Goal: Communication & Community: Answer question/provide support

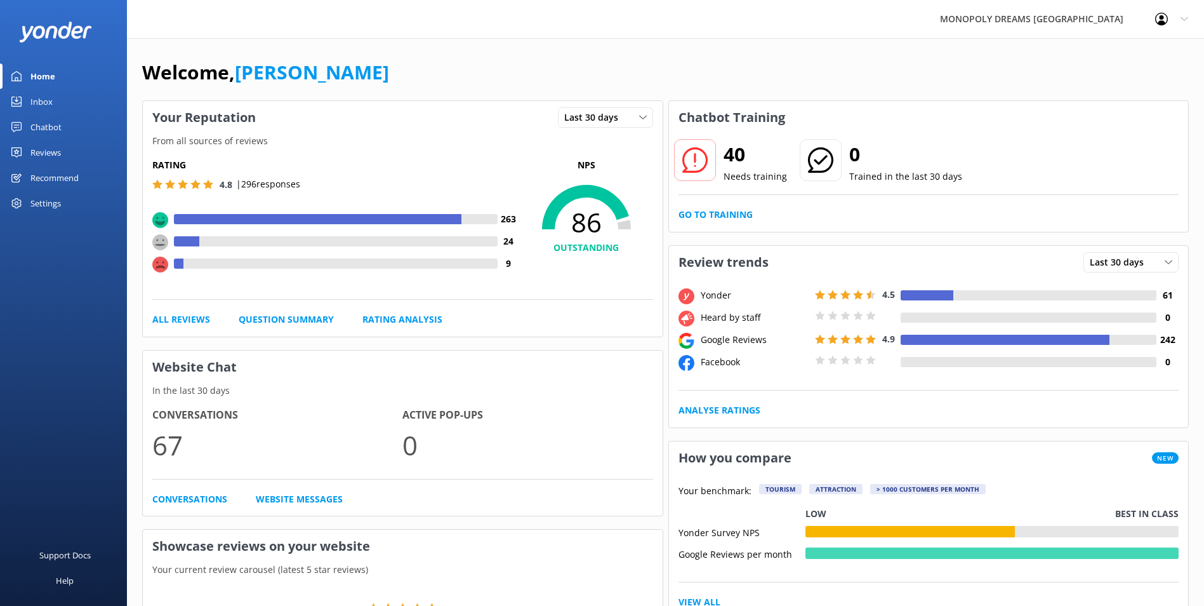
click at [39, 105] on div "Inbox" at bounding box center [41, 101] width 22 height 25
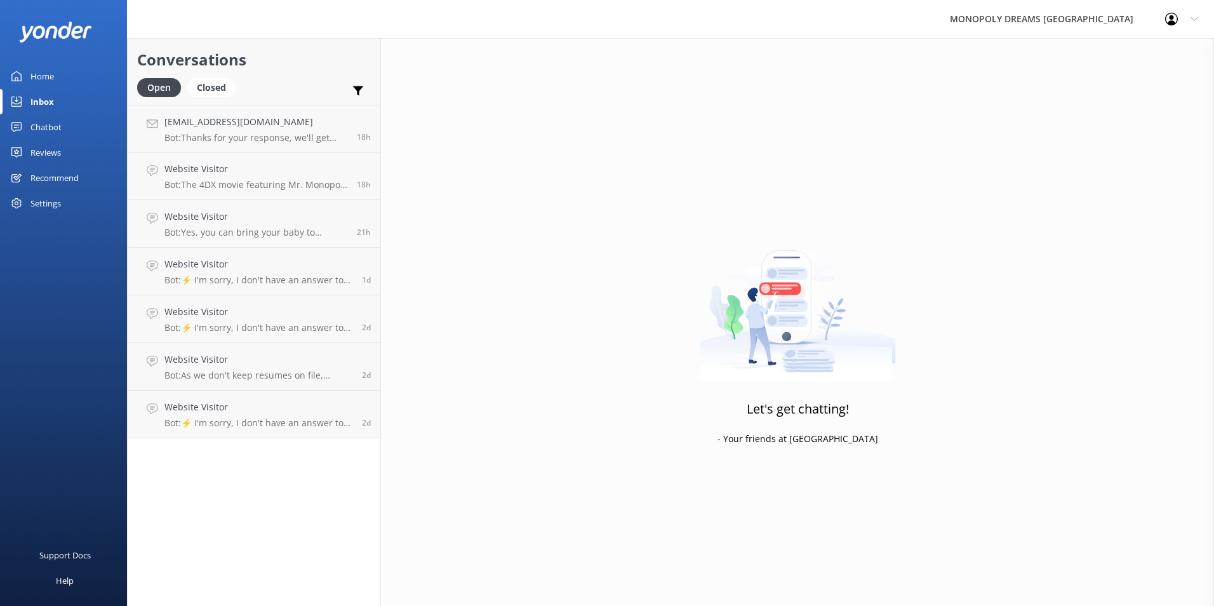
click at [37, 90] on div "Inbox" at bounding box center [41, 101] width 23 height 25
click at [49, 74] on div "Home" at bounding box center [41, 75] width 23 height 25
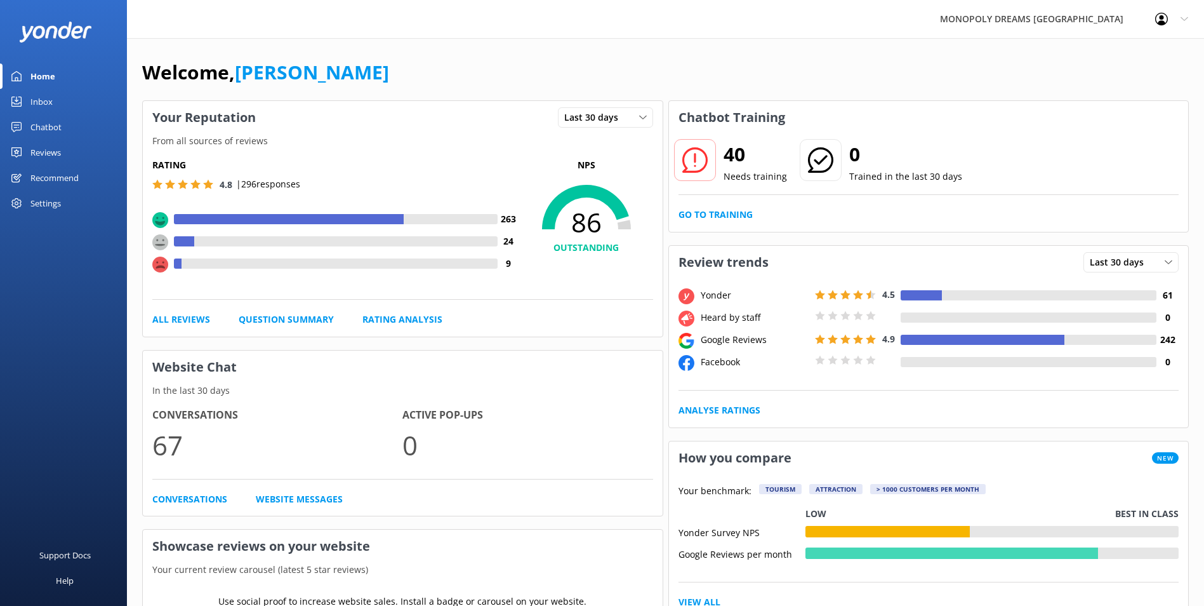
click at [58, 109] on link "Inbox" at bounding box center [63, 101] width 127 height 25
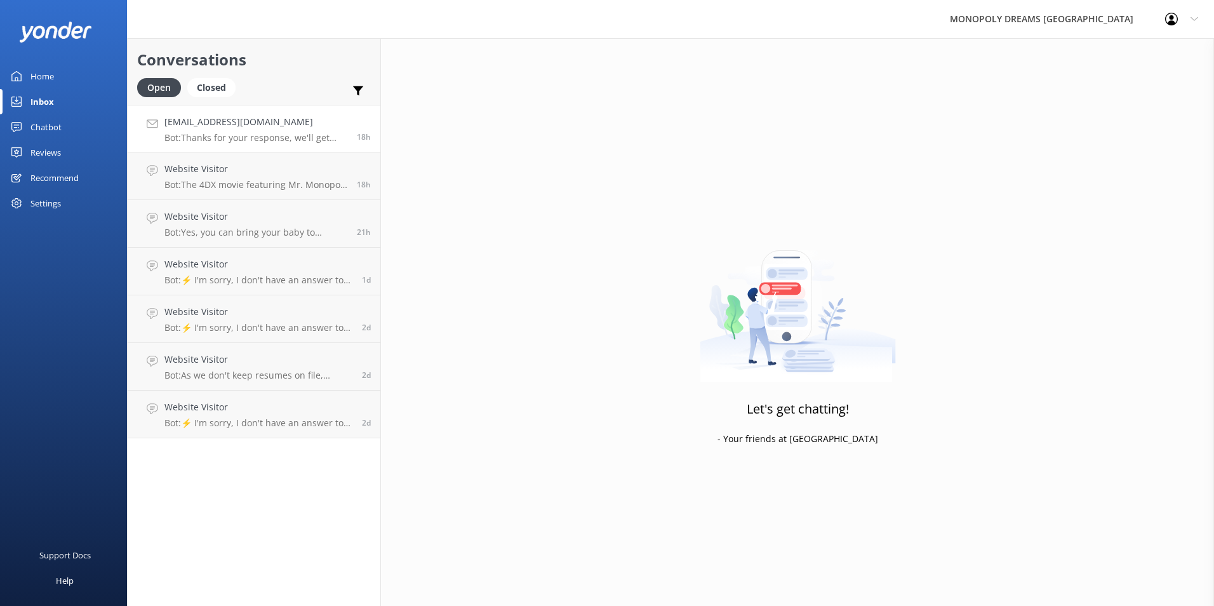
click at [234, 117] on h4 "[EMAIL_ADDRESS][DOMAIN_NAME]" at bounding box center [255, 122] width 183 height 14
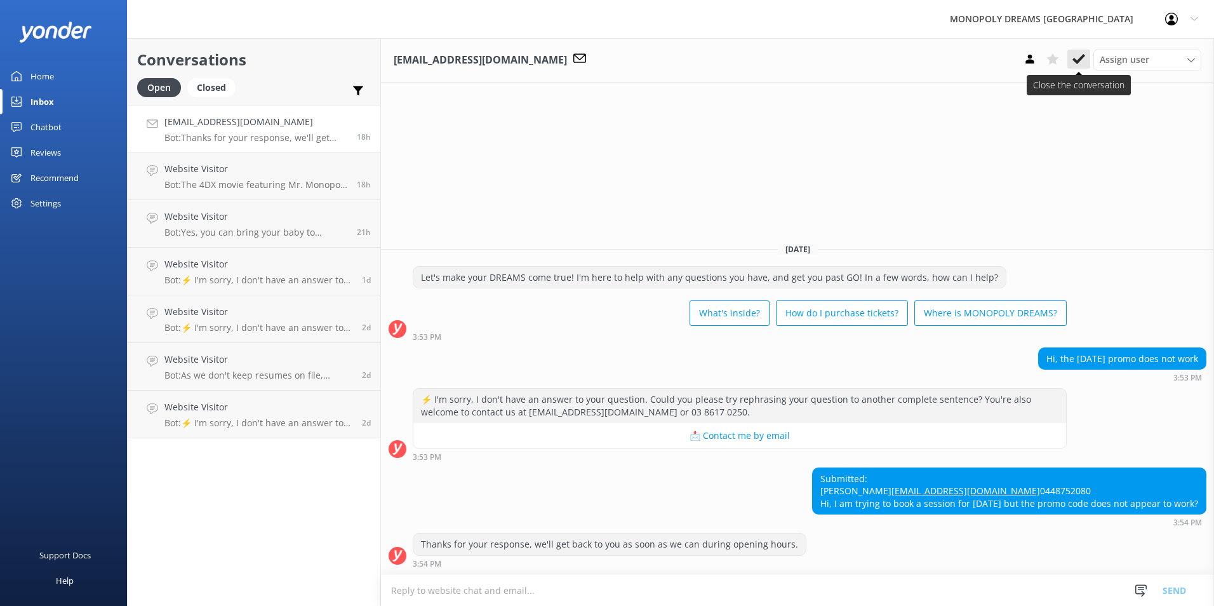
click at [1073, 53] on icon at bounding box center [1078, 59] width 13 height 13
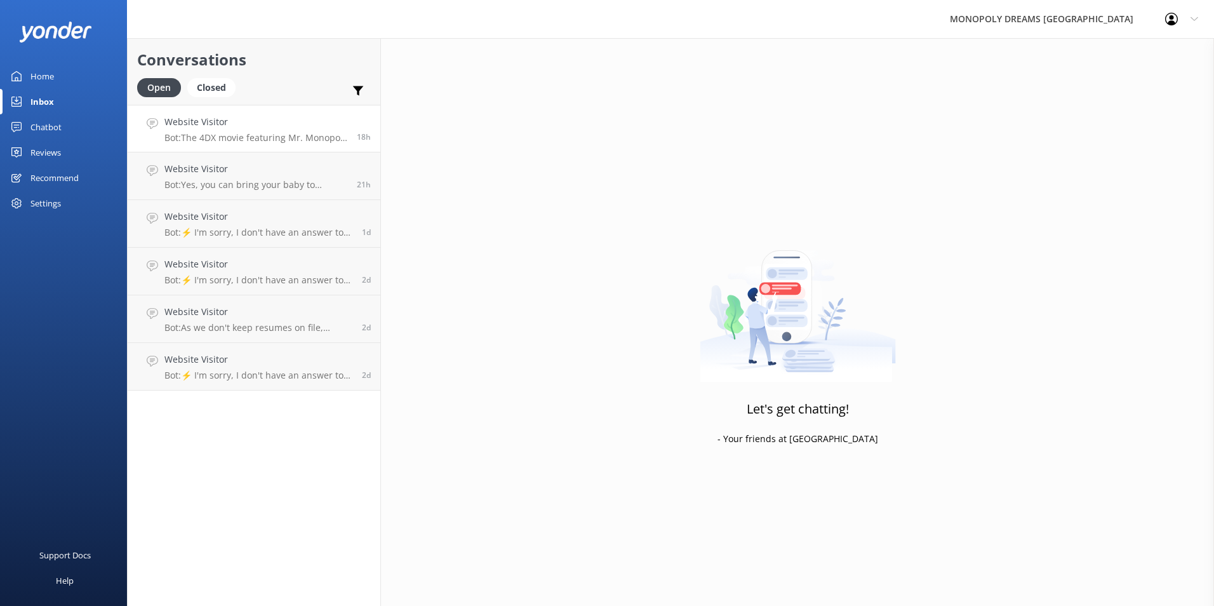
click at [246, 129] on h4 "Website Visitor" at bounding box center [255, 122] width 183 height 14
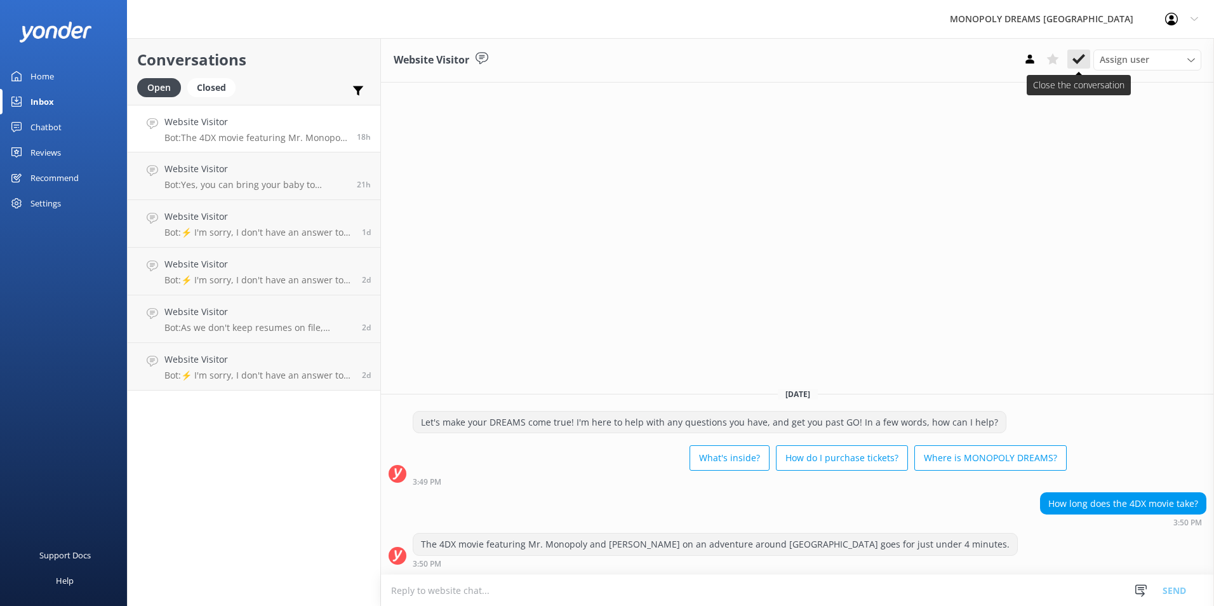
click at [1085, 62] on button at bounding box center [1078, 59] width 23 height 19
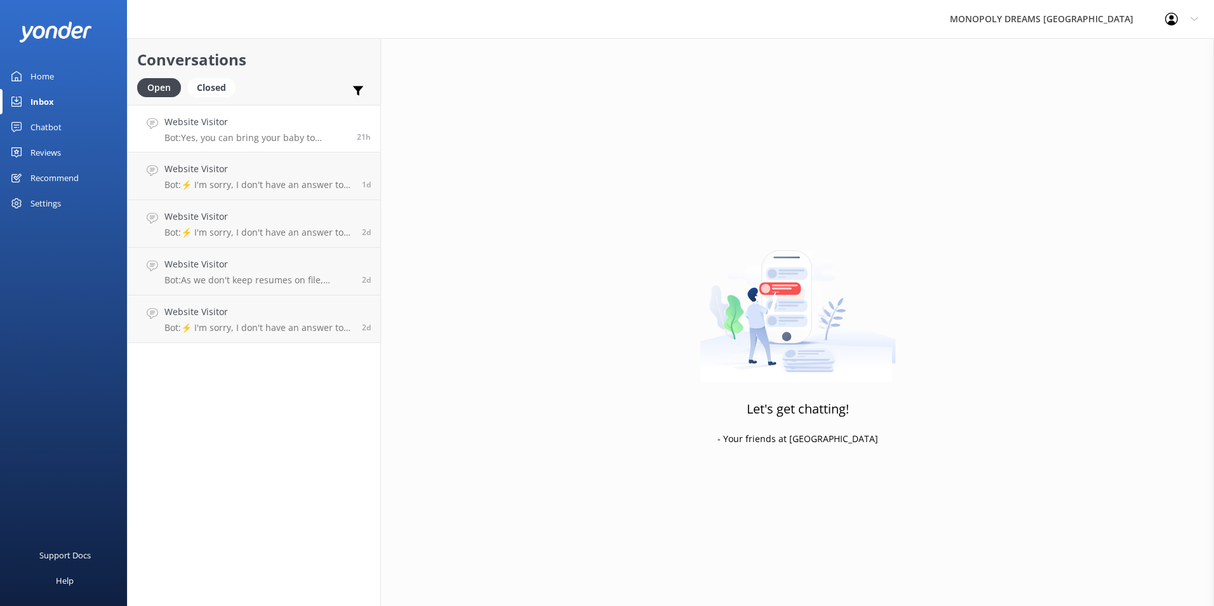
click at [219, 126] on h4 "Website Visitor" at bounding box center [255, 122] width 183 height 14
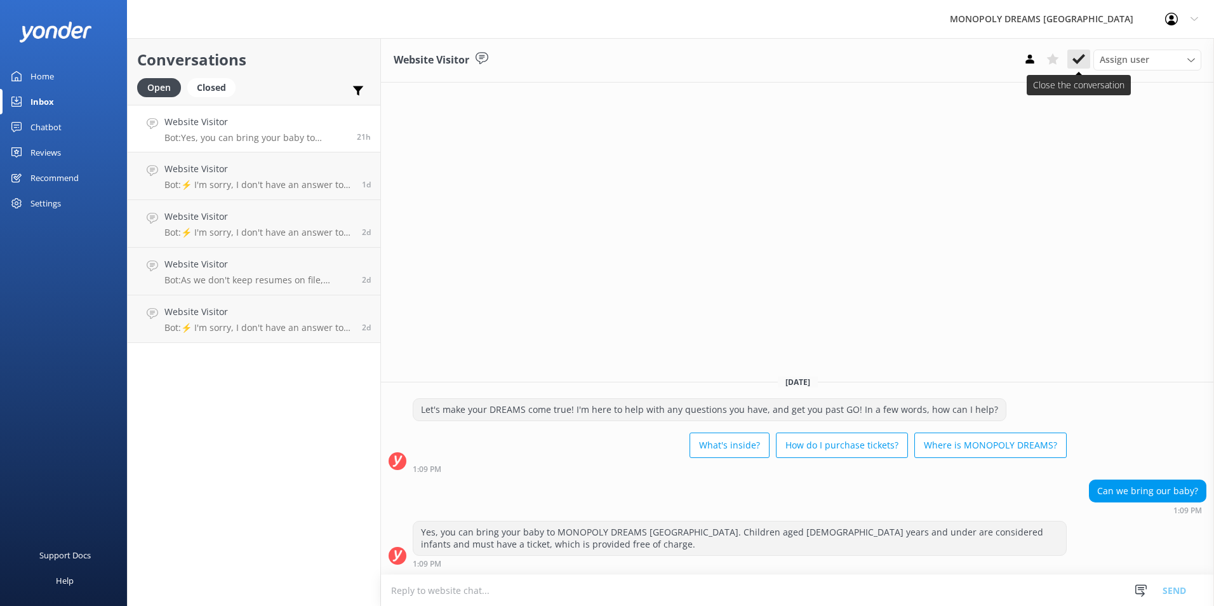
click at [1080, 63] on icon at bounding box center [1078, 59] width 13 height 13
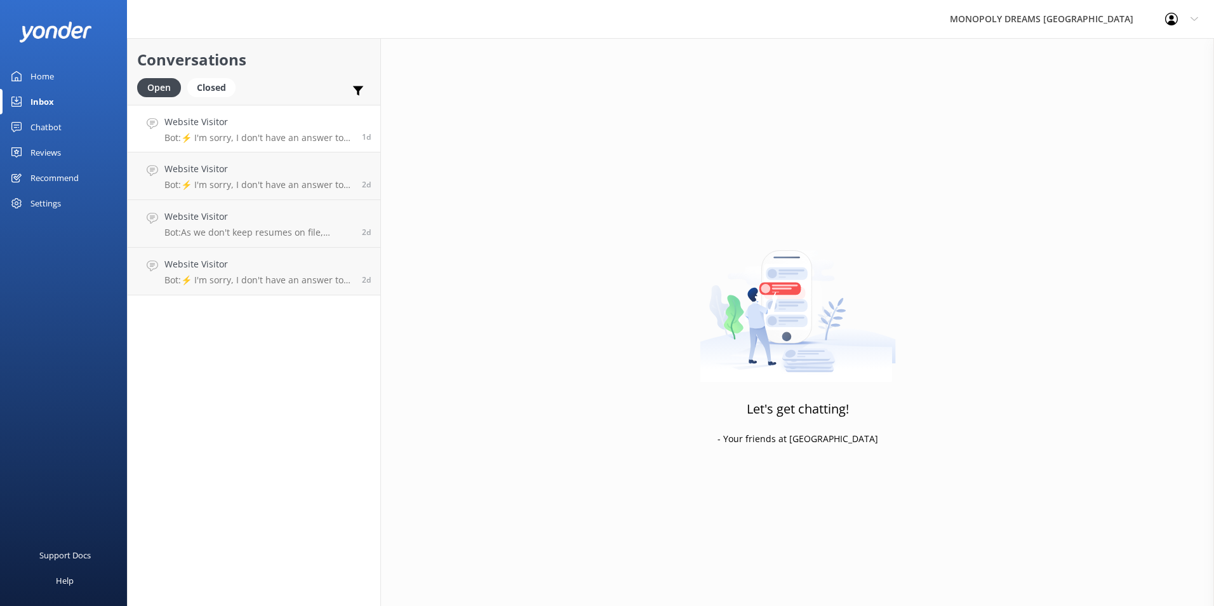
click at [248, 131] on div "Website Visitor Bot: ⚡ I'm sorry, I don't have an answer to your question. Coul…" at bounding box center [258, 128] width 188 height 27
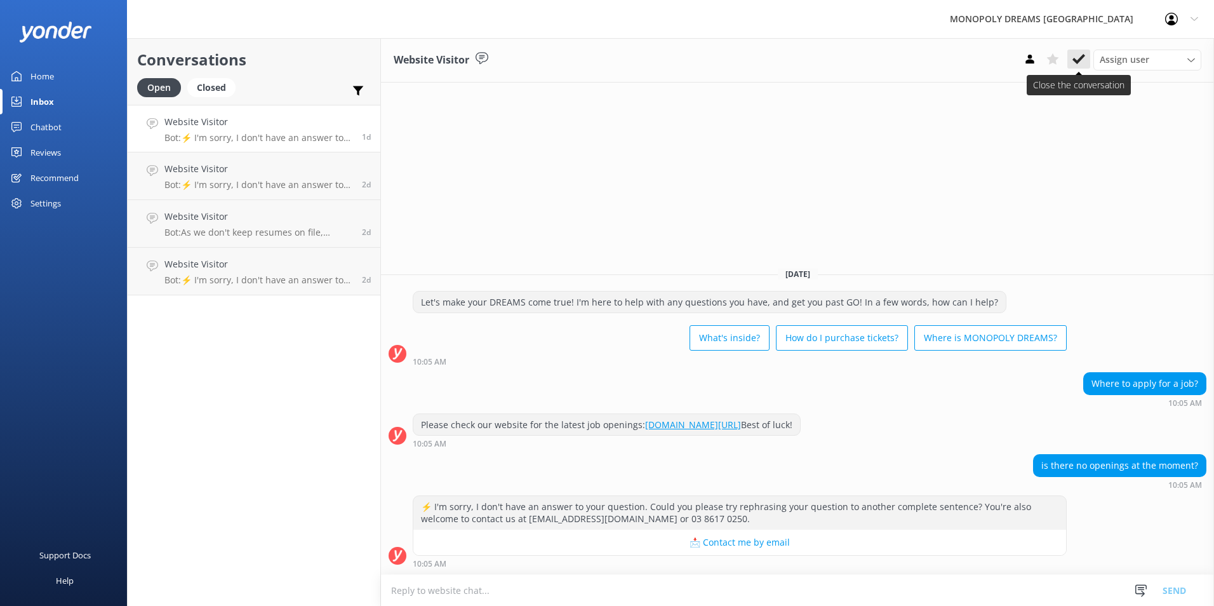
click at [1075, 60] on use at bounding box center [1078, 59] width 13 height 10
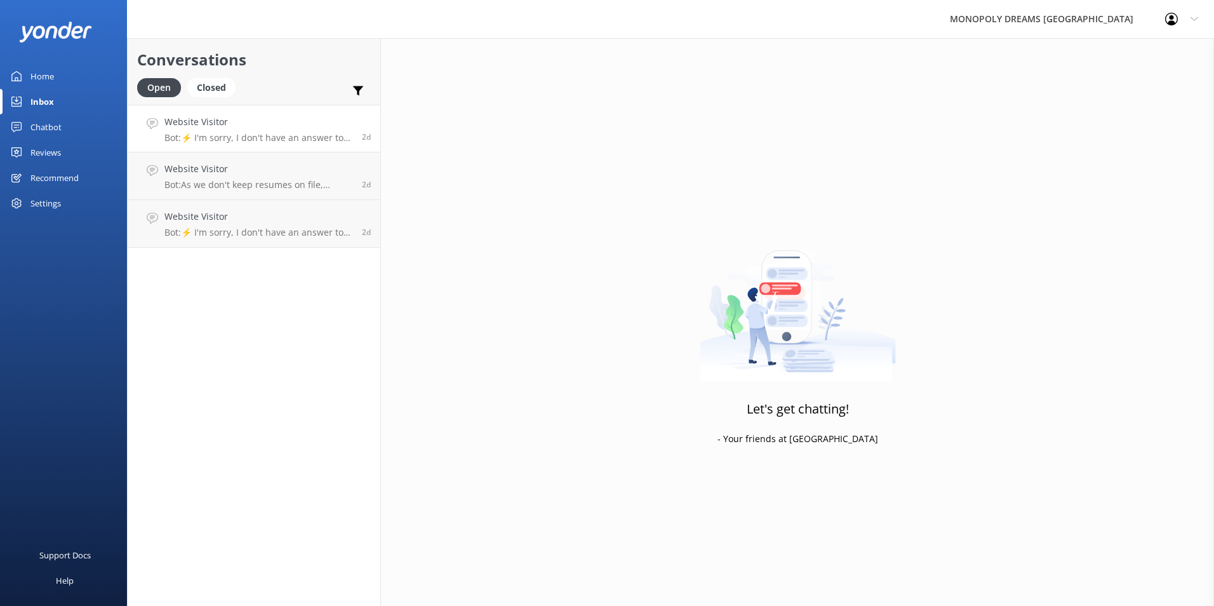
click at [262, 141] on p "Bot: ⚡ I'm sorry, I don't have an answer to your question. Could you please try…" at bounding box center [258, 137] width 188 height 11
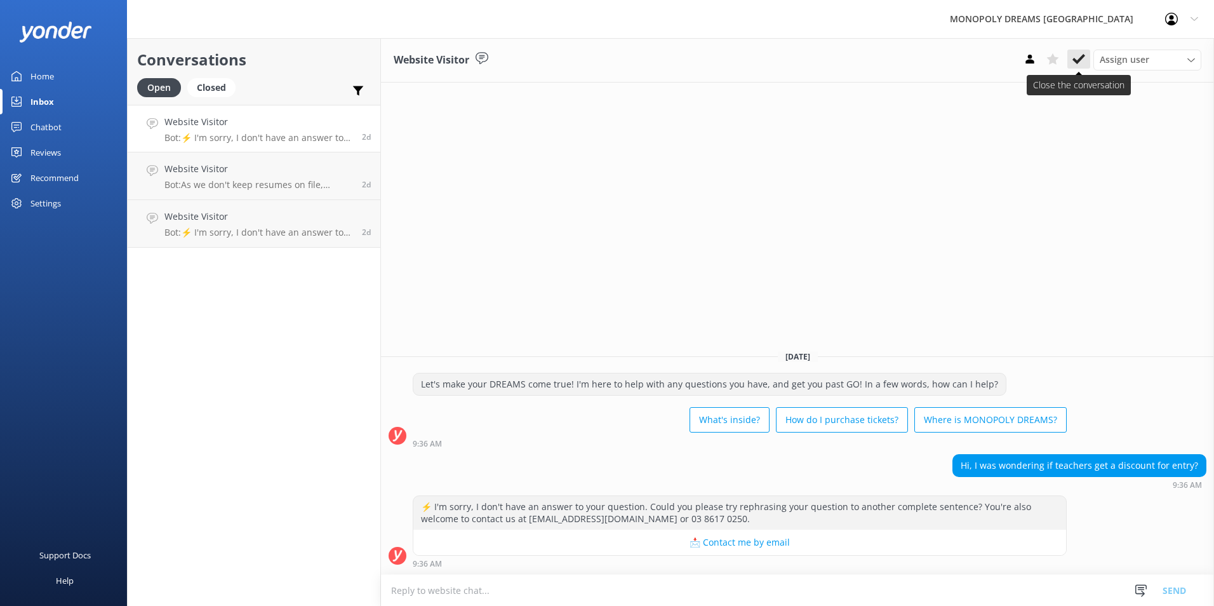
click at [1074, 59] on use at bounding box center [1078, 59] width 13 height 10
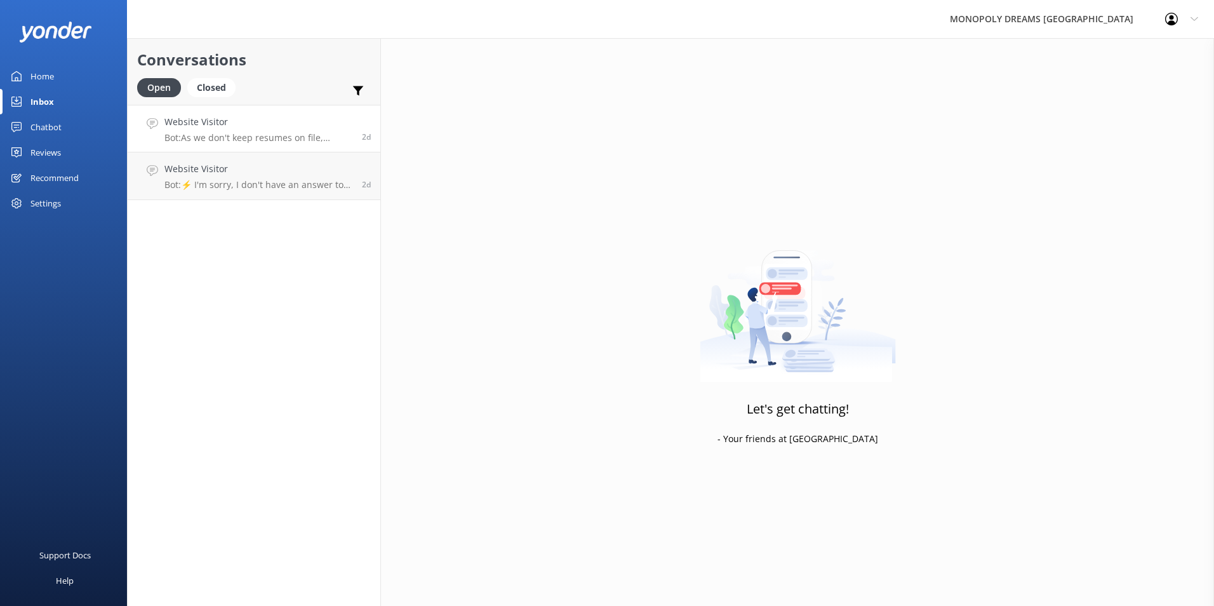
click at [266, 131] on div "Website Visitor Bot: As we don't keep resumes on file, please check our website…" at bounding box center [258, 128] width 188 height 27
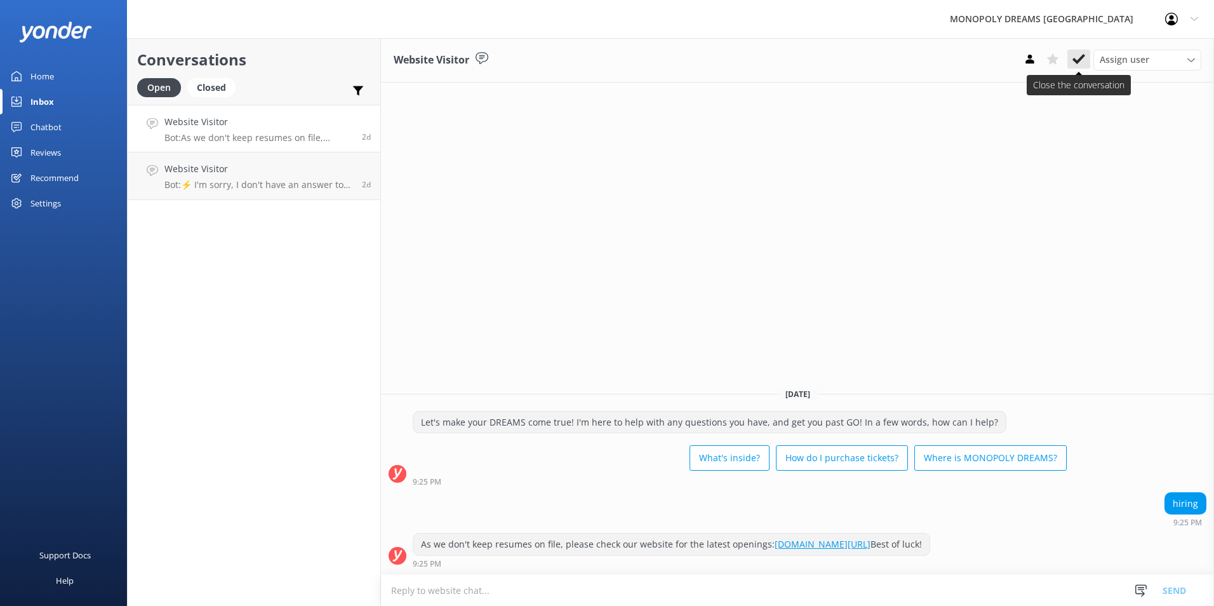
click at [1071, 62] on button at bounding box center [1078, 59] width 23 height 19
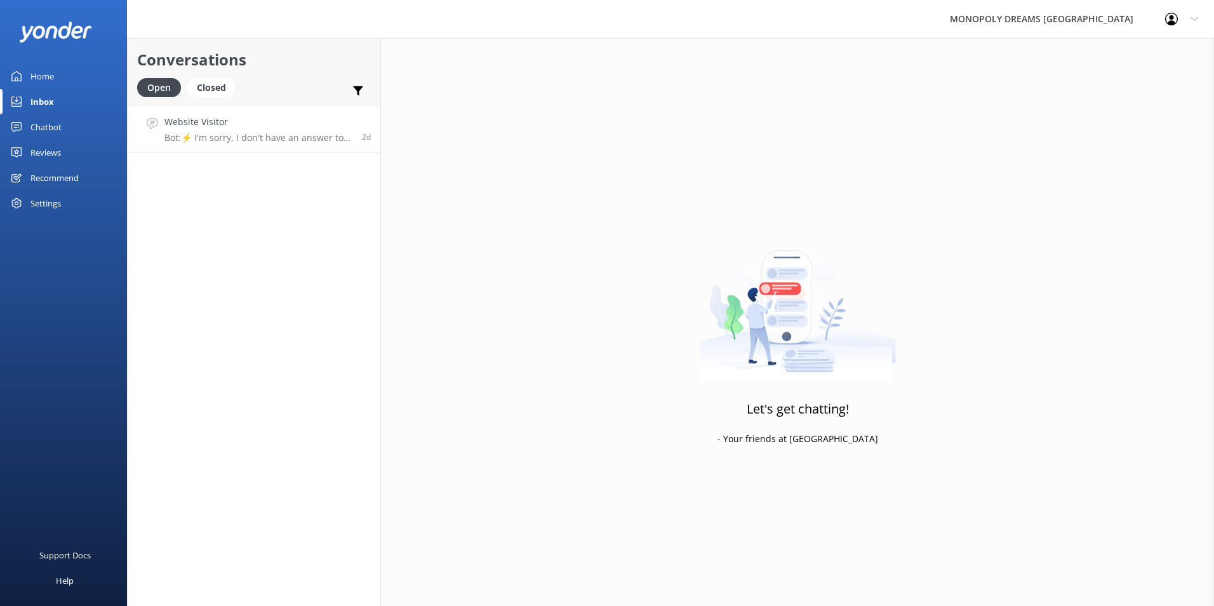
click at [254, 141] on p "Bot: ⚡ I'm sorry, I don't have an answer to your question. Could you please try…" at bounding box center [258, 137] width 188 height 11
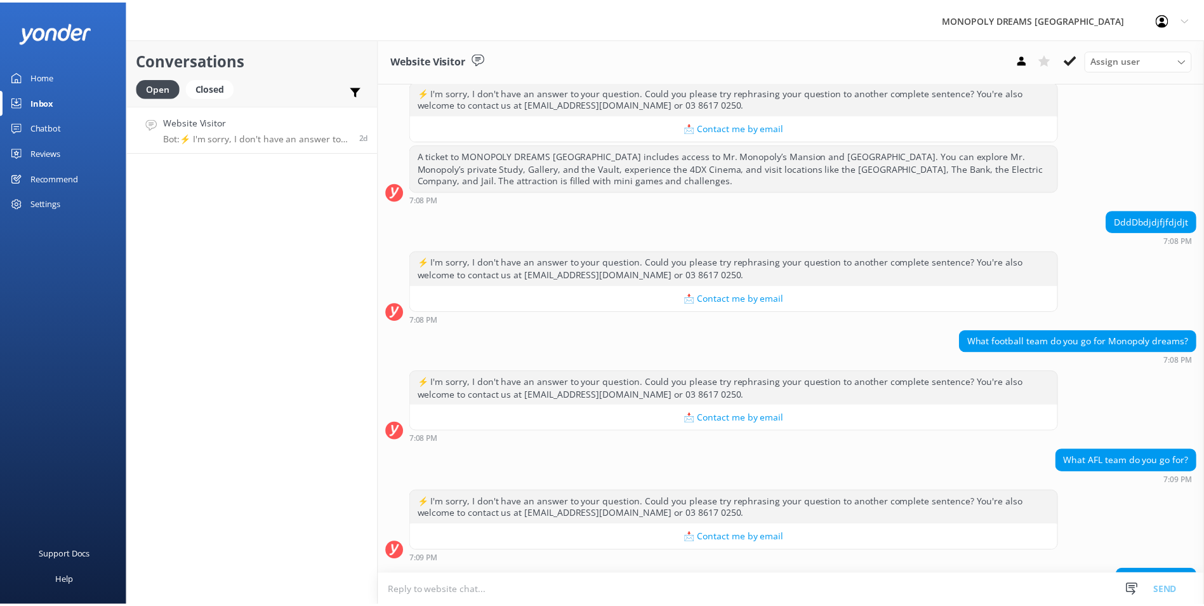
scroll to position [172, 0]
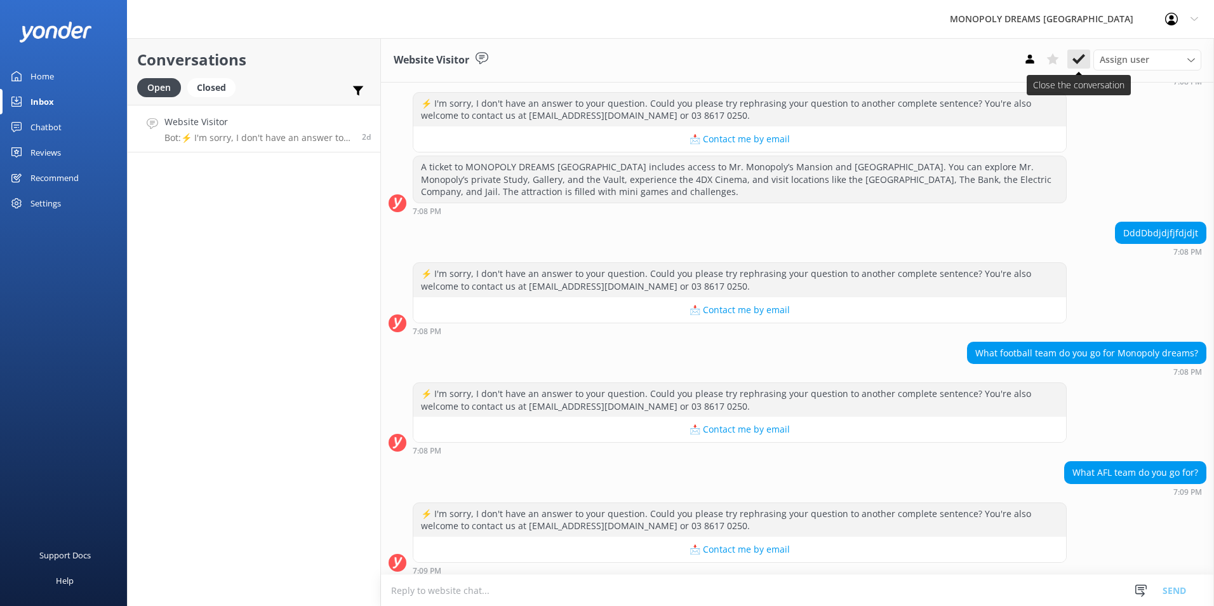
click at [1068, 61] on button at bounding box center [1078, 59] width 23 height 19
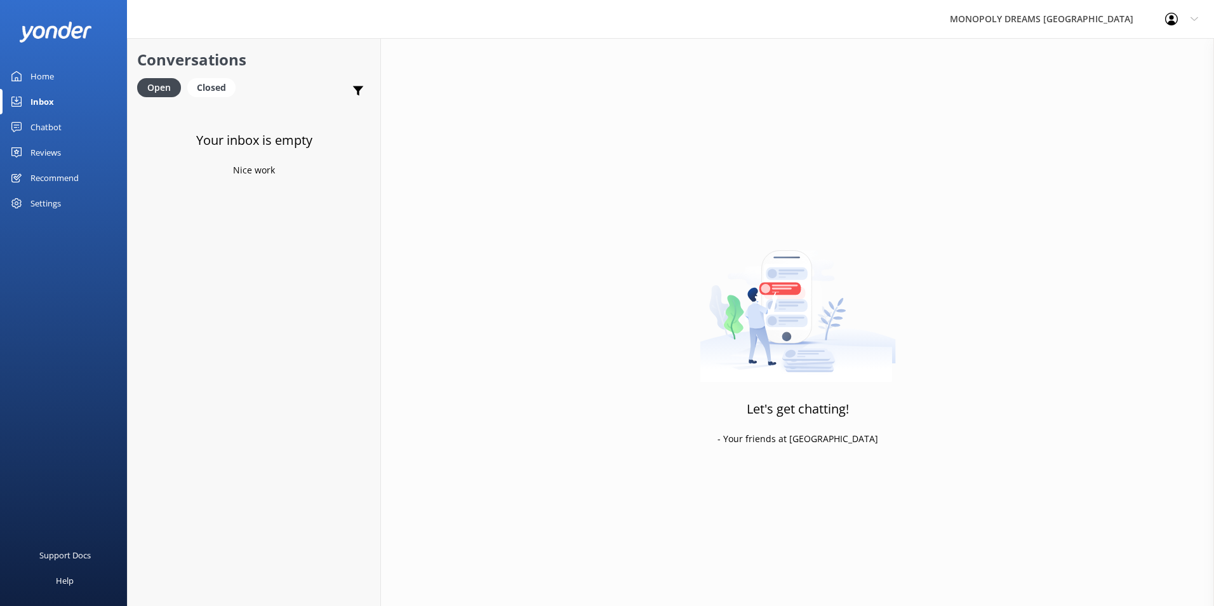
click at [74, 84] on link "Home" at bounding box center [63, 75] width 127 height 25
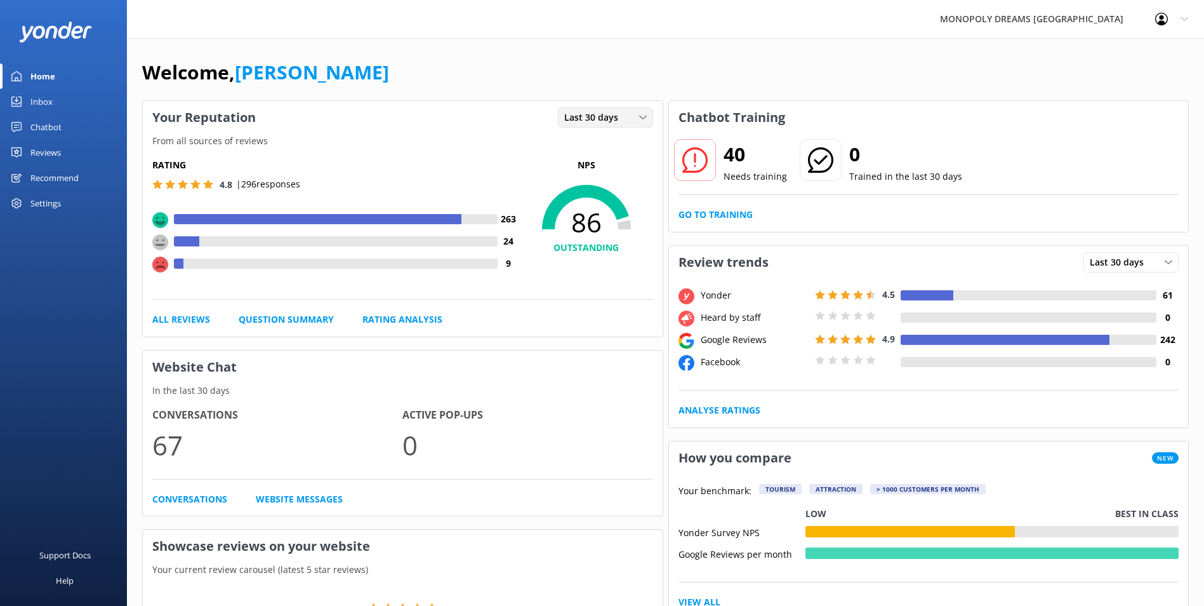
click at [606, 119] on span "Last 30 days" at bounding box center [595, 117] width 62 height 14
click at [602, 151] on link "Last 7 days" at bounding box center [615, 143] width 113 height 25
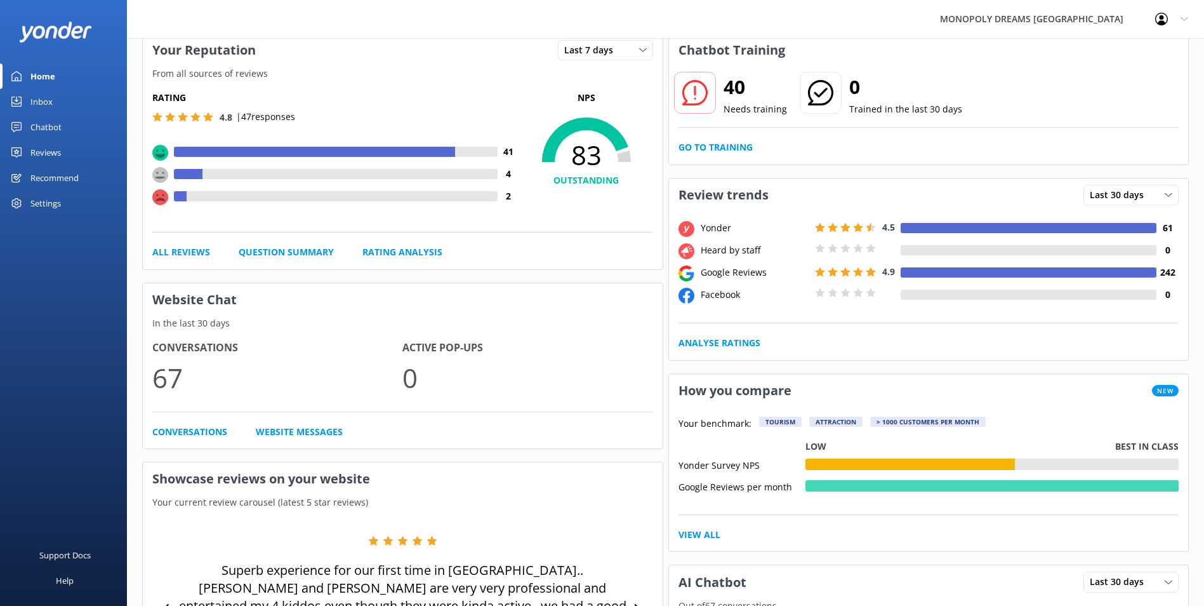
scroll to position [63, 0]
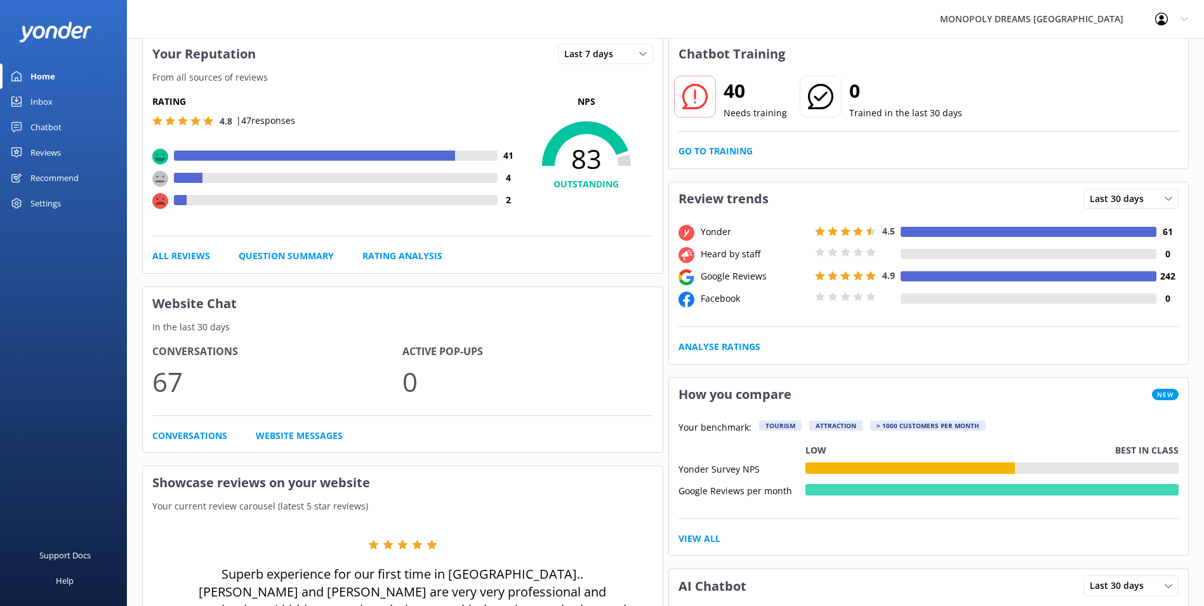
click at [58, 129] on div "Chatbot" at bounding box center [45, 126] width 31 height 25
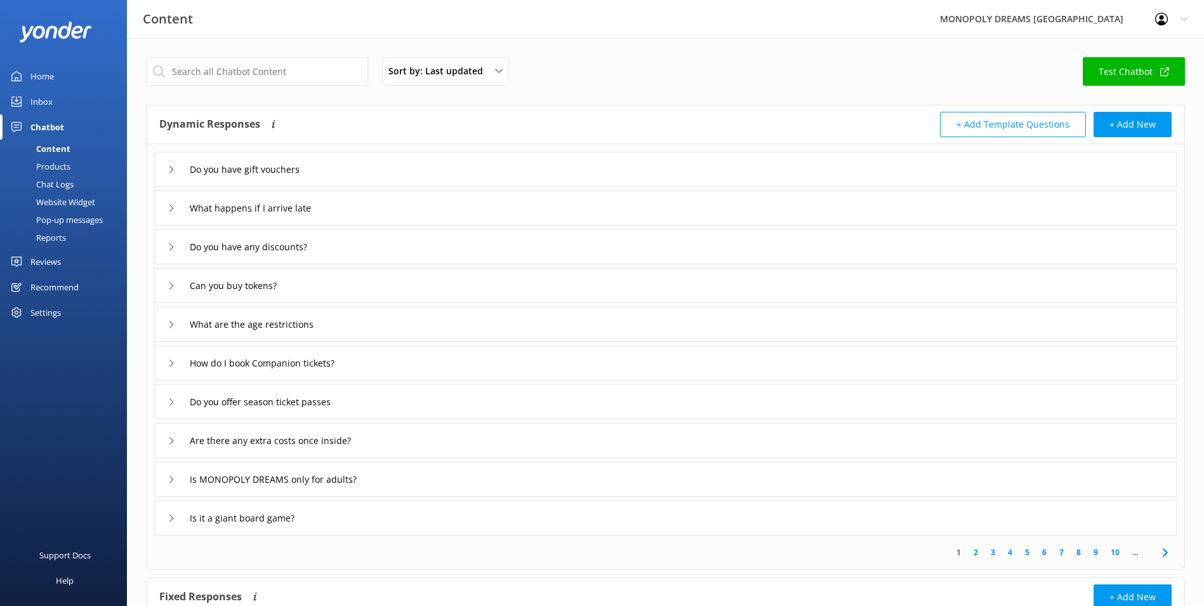
click at [55, 109] on link "Inbox" at bounding box center [63, 101] width 127 height 25
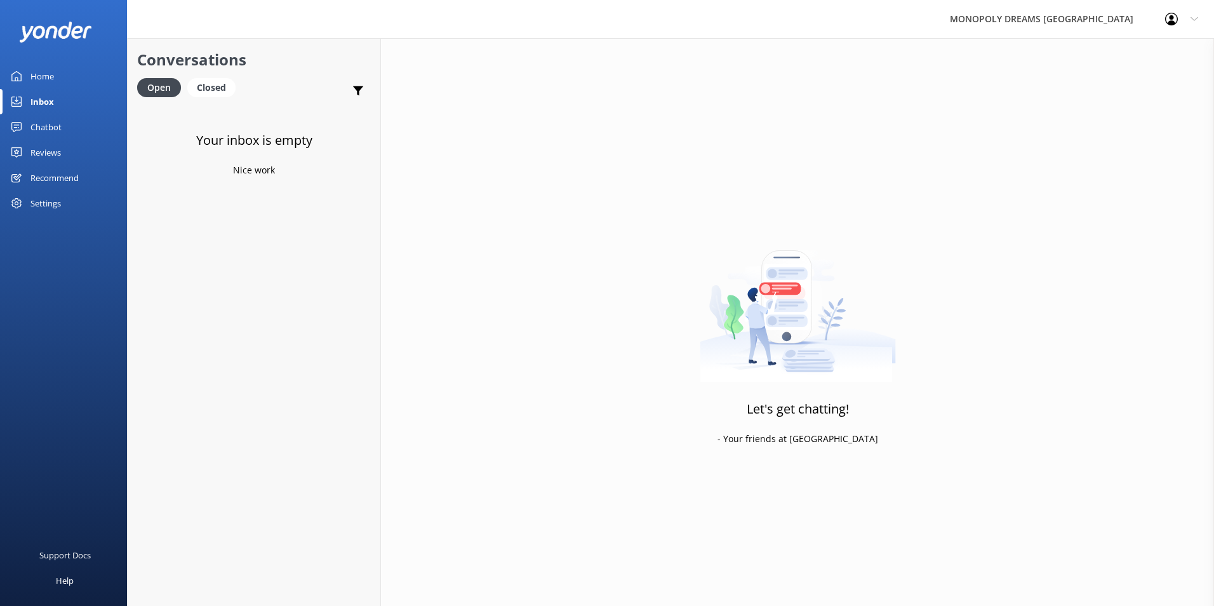
click at [60, 92] on link "Inbox" at bounding box center [63, 101] width 127 height 25
